Goal: Obtain resource: Obtain resource

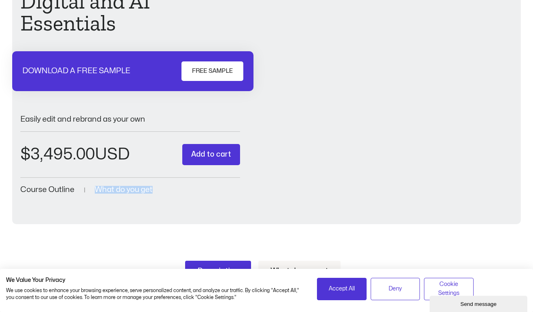
scroll to position [200, 0]
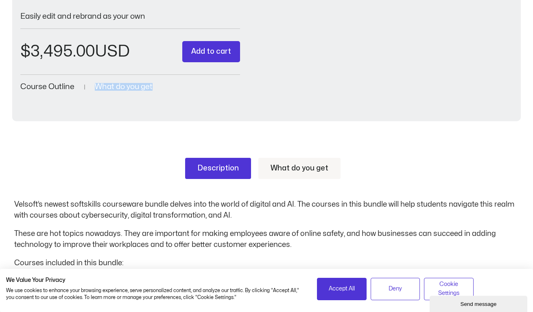
click at [306, 169] on link "What do you get" at bounding box center [299, 168] width 82 height 21
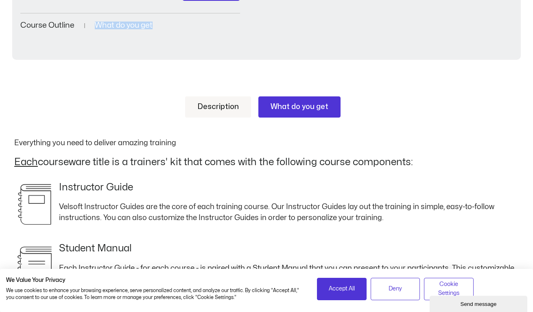
scroll to position [260, 0]
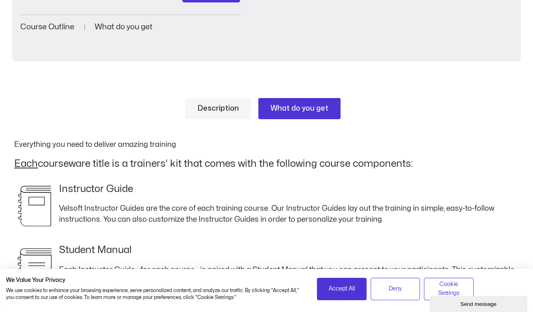
click at [24, 168] on u "Each" at bounding box center [26, 163] width 24 height 9
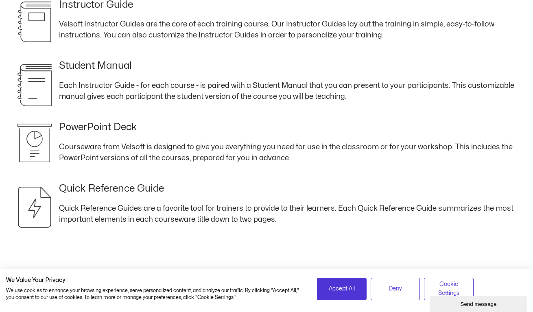
click at [152, 126] on div "PowerPoint Deck Courseware from Velsoft is designed to give you everything you …" at bounding box center [266, 143] width 505 height 42
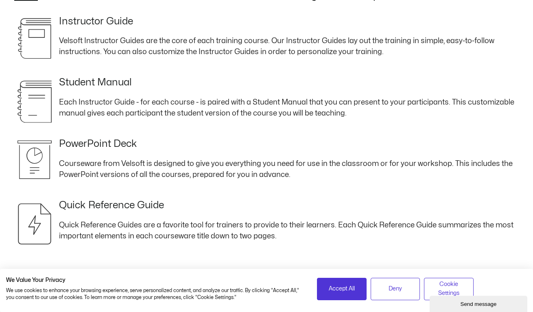
scroll to position [0, 0]
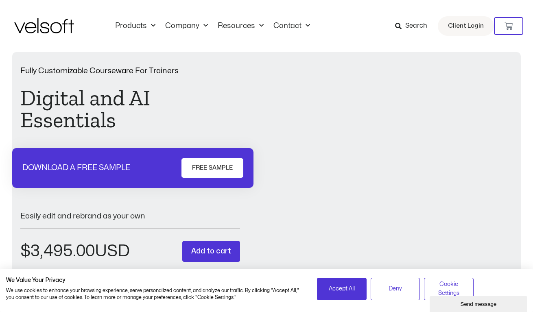
scroll to position [122, 0]
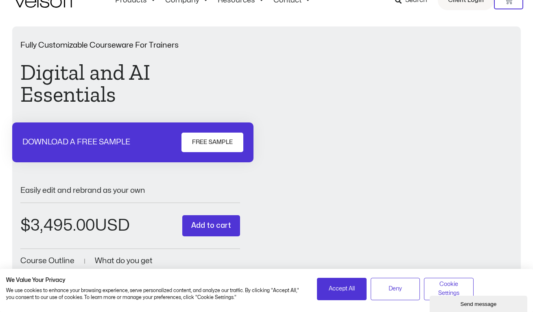
click at [197, 141] on span "FREE SAMPLE" at bounding box center [212, 143] width 41 height 10
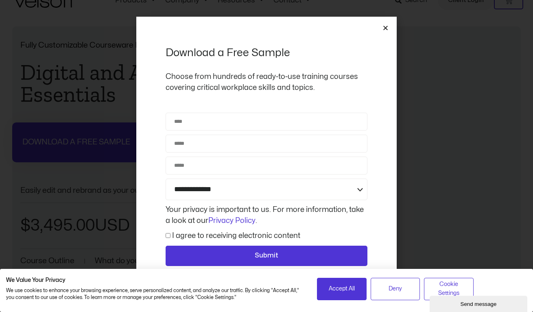
click at [387, 31] on icon "Close" at bounding box center [385, 28] width 6 height 6
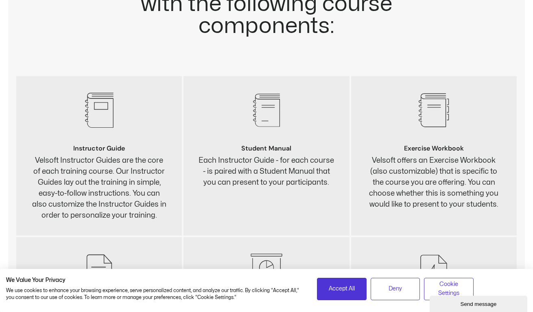
scroll to position [2366, 0]
